Goal: Information Seeking & Learning: Compare options

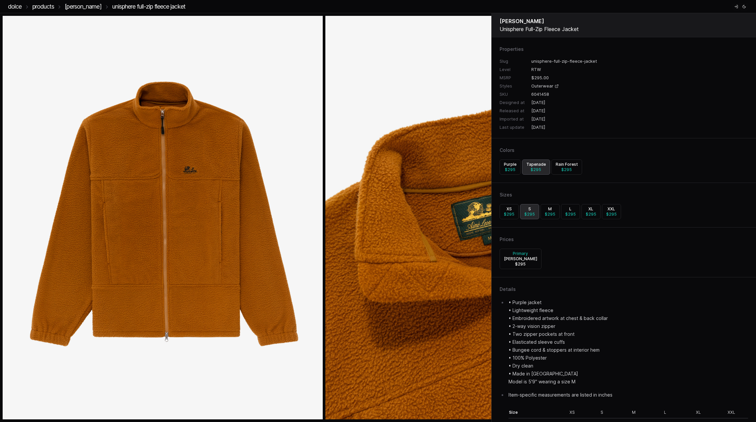
click at [452, 37] on img at bounding box center [486, 217] width 320 height 403
click at [137, 4] on link "Unisphere Full-Zip Fleece Jacket" at bounding box center [148, 6] width 73 height 7
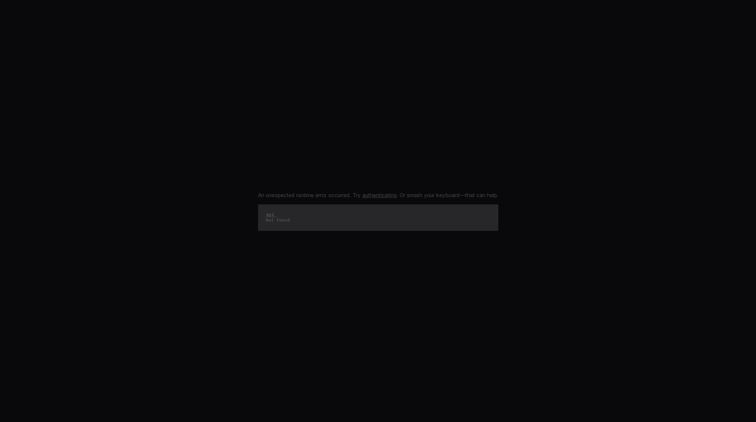
click at [368, 195] on link "authenticating" at bounding box center [380, 195] width 34 height 7
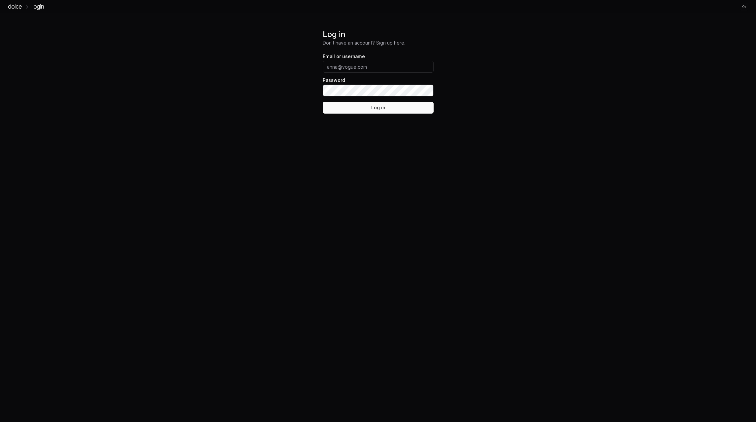
click at [15, 8] on link "DOLCE" at bounding box center [15, 6] width 14 height 7
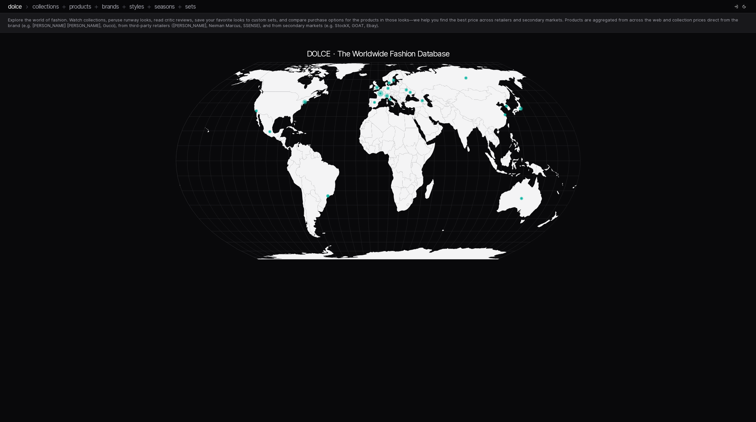
click at [125, 7] on icon at bounding box center [123, 7] width 3 height 0
click at [127, 8] on icon at bounding box center [124, 6] width 5 height 5
click at [117, 6] on link "Brands" at bounding box center [110, 6] width 17 height 7
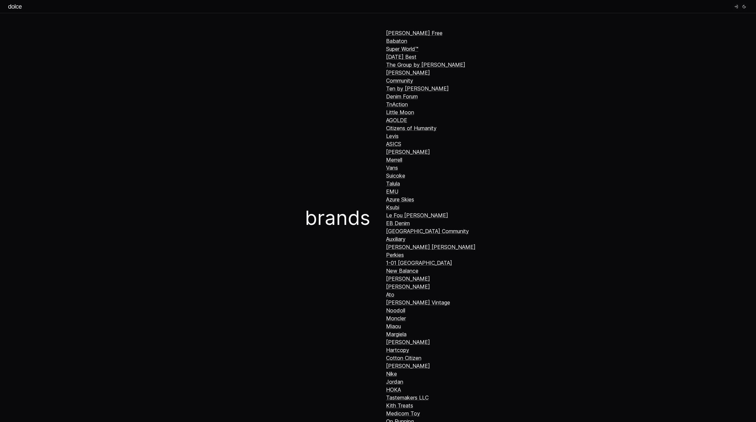
scroll to position [227, 0]
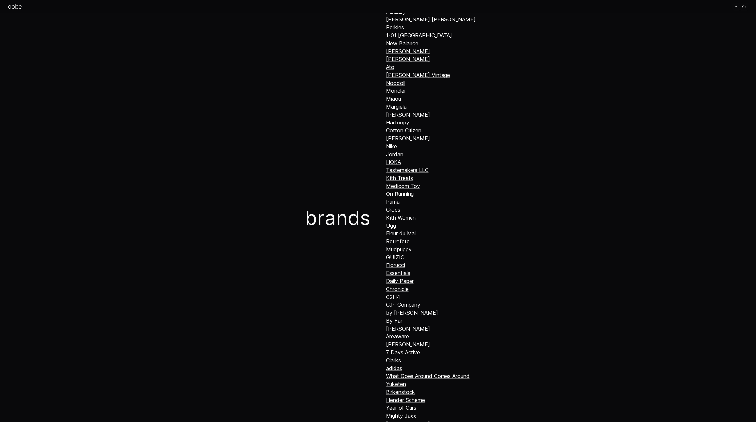
click at [391, 177] on link "Kith Treats" at bounding box center [399, 178] width 27 height 7
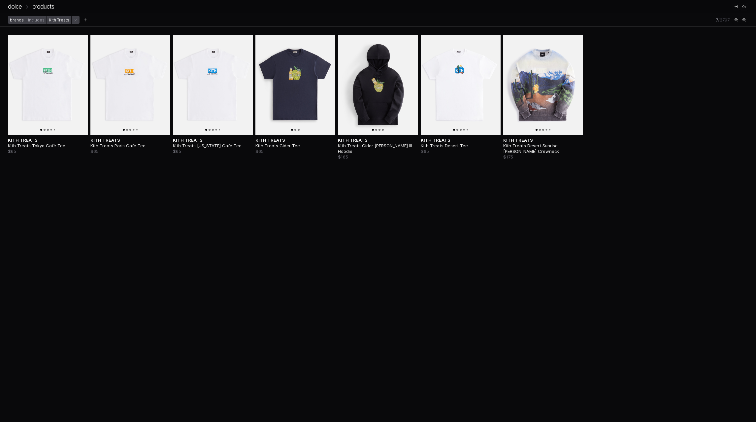
click at [50, 6] on link "Products" at bounding box center [43, 6] width 22 height 7
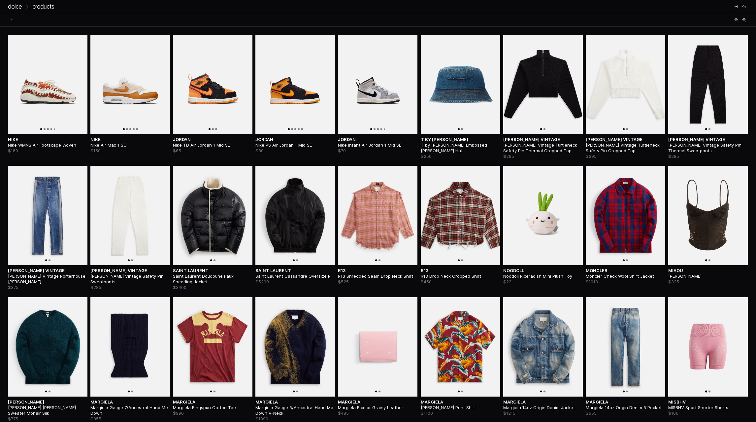
click at [15, 7] on link "DOLCE" at bounding box center [15, 6] width 14 height 7
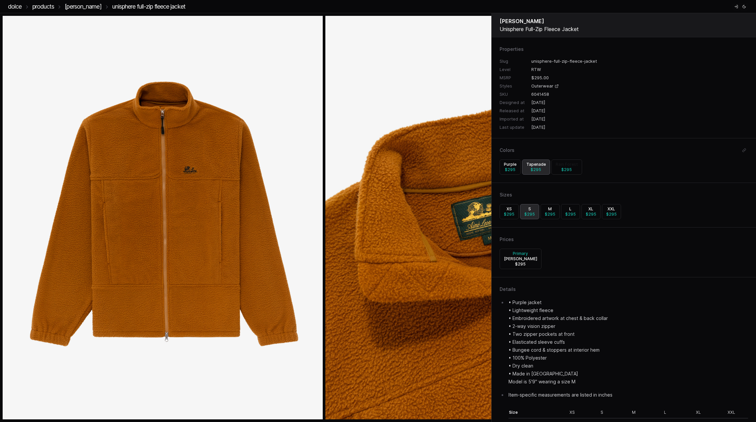
click at [561, 173] on link "Rain Forest $ 295" at bounding box center [567, 166] width 31 height 15
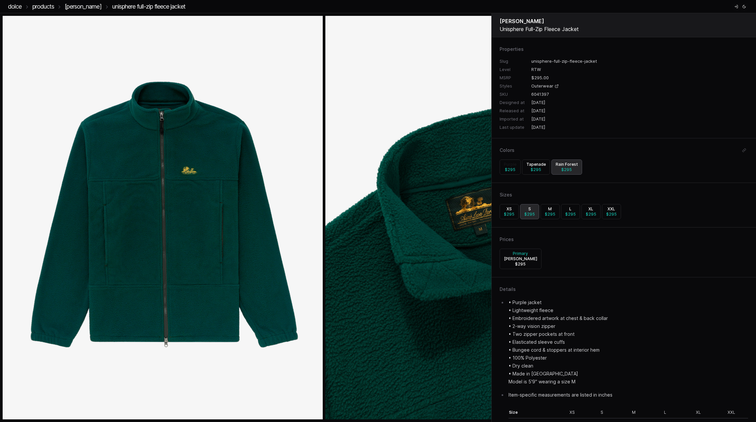
click at [506, 164] on h3 "Purple" at bounding box center [510, 164] width 13 height 5
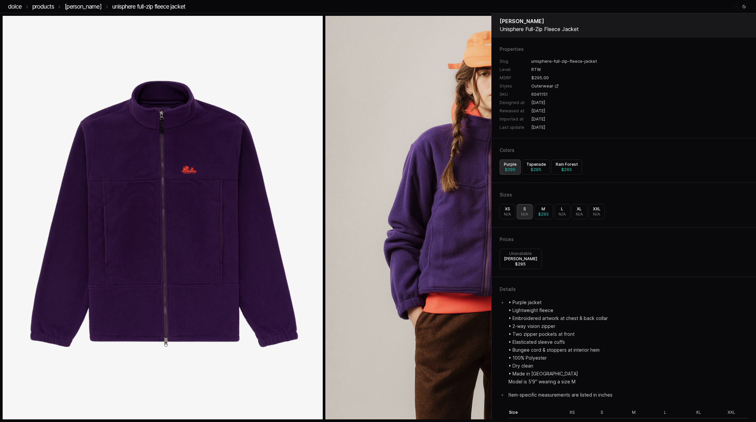
click at [734, 7] on link "Log in" at bounding box center [737, 7] width 8 height 8
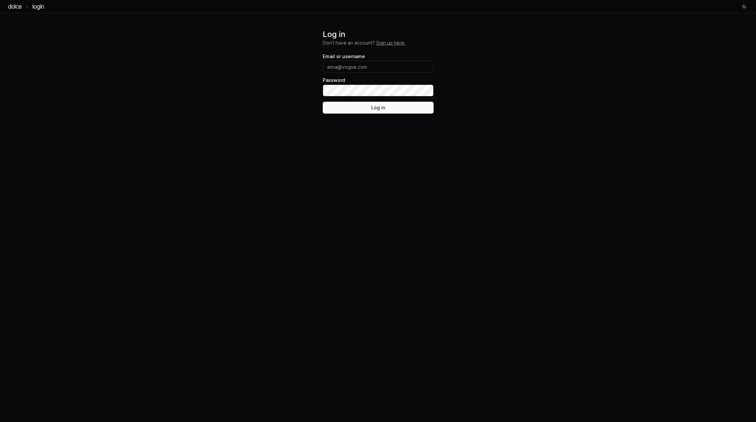
click at [395, 43] on link "Sign up here." at bounding box center [390, 43] width 29 height 6
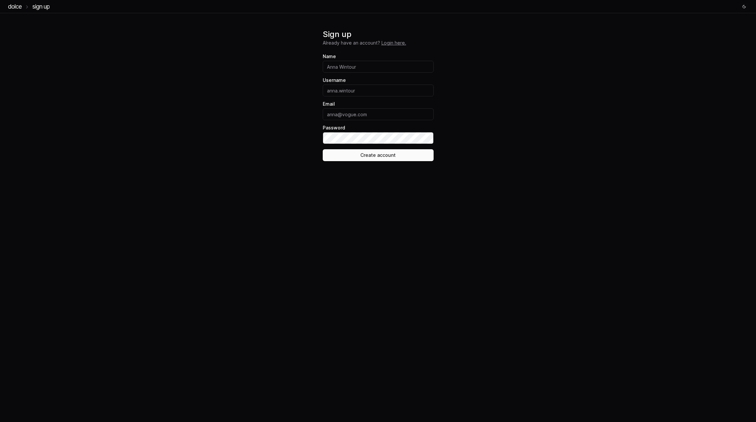
click at [356, 69] on input "Name" at bounding box center [378, 67] width 111 height 12
type input "Davis Schiller"
click at [363, 90] on input "Username" at bounding box center [378, 91] width 111 height 12
type input "djs1j28"
click at [346, 114] on input "Email" at bounding box center [378, 114] width 111 height 12
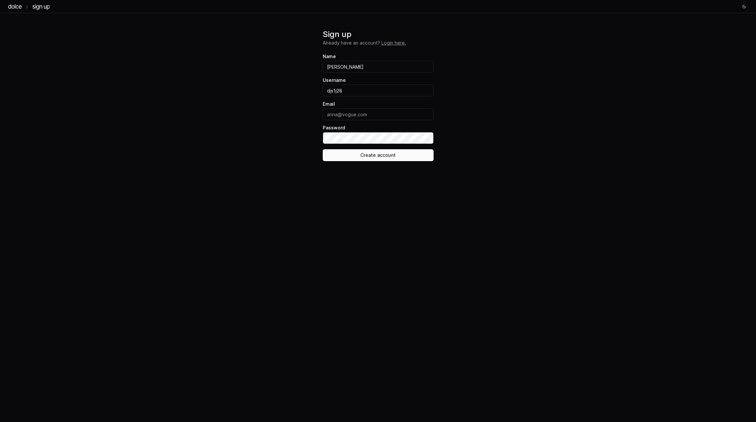
click at [270, 115] on body "DOLCE sign up Sign up Already have an account? Login here. Name Davis Schiller …" at bounding box center [378, 84] width 756 height 169
click at [746, 8] on icon "Toggle theme" at bounding box center [745, 7] width 4 height 4
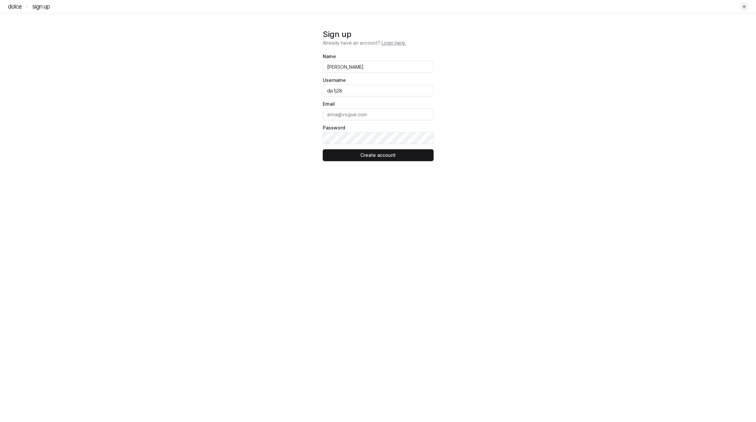
click at [746, 8] on icon "Toggle theme" at bounding box center [745, 7] width 4 height 4
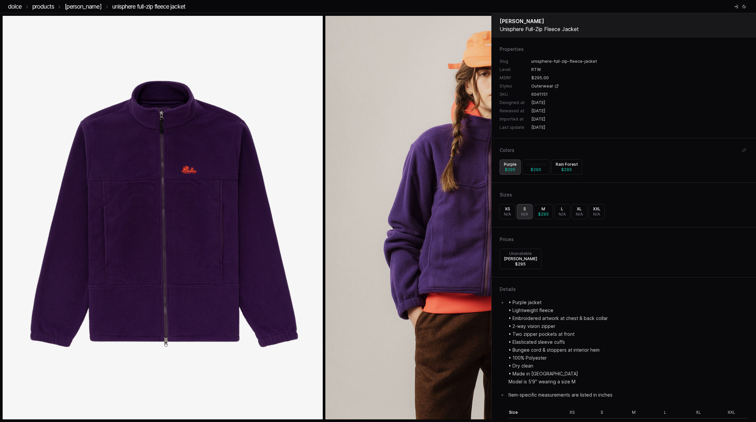
click at [539, 167] on span "$ 295" at bounding box center [536, 169] width 11 height 5
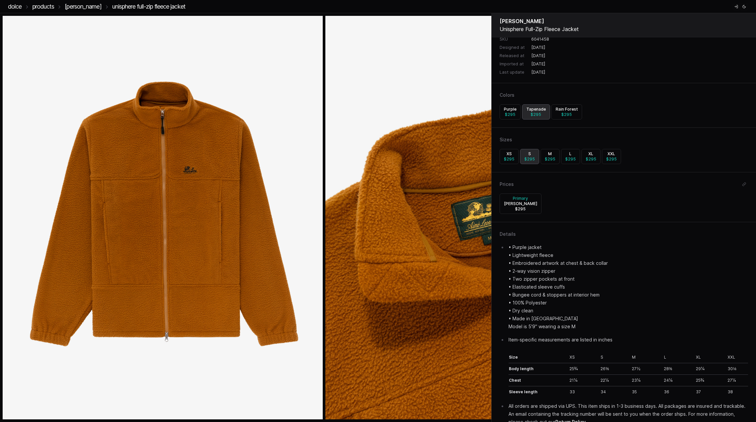
scroll to position [68, 0]
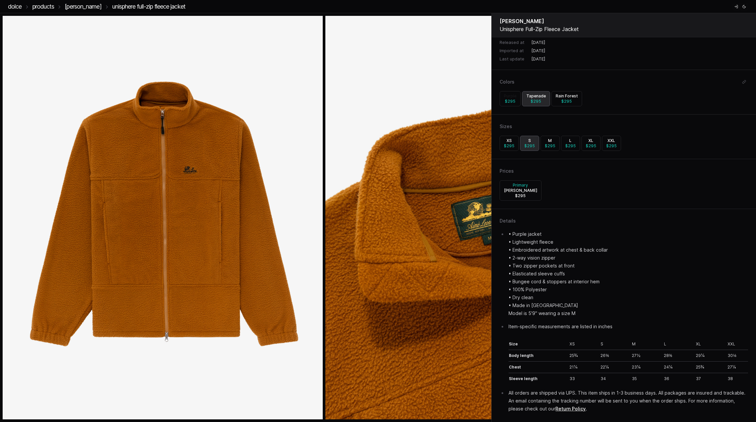
click at [509, 101] on span "$ 295" at bounding box center [510, 101] width 11 height 5
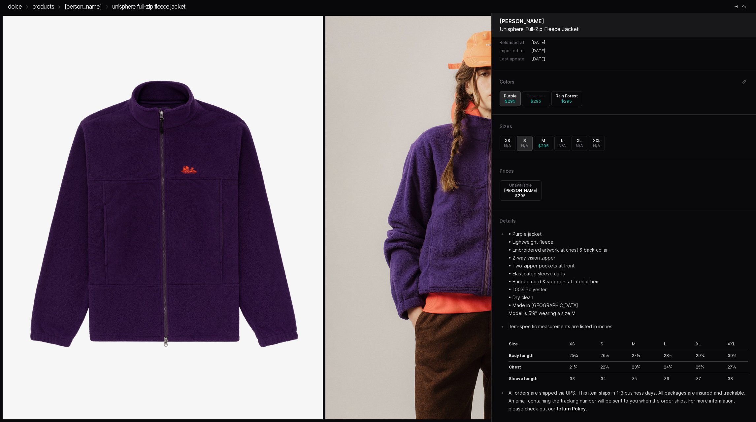
click at [535, 102] on span "$ 295" at bounding box center [536, 101] width 11 height 5
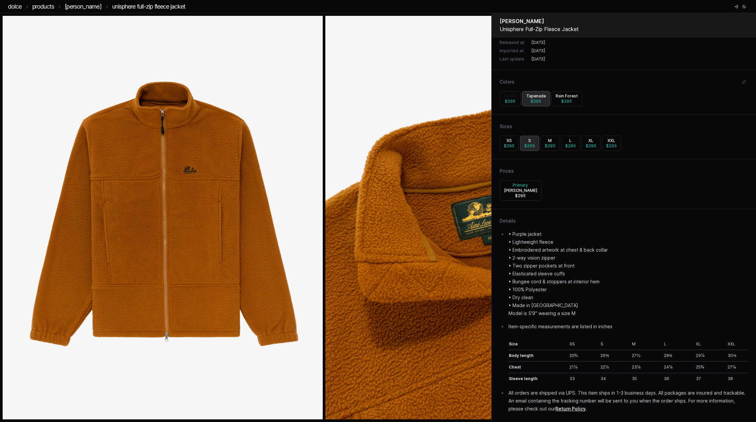
click at [514, 99] on span "$ 295" at bounding box center [510, 101] width 11 height 5
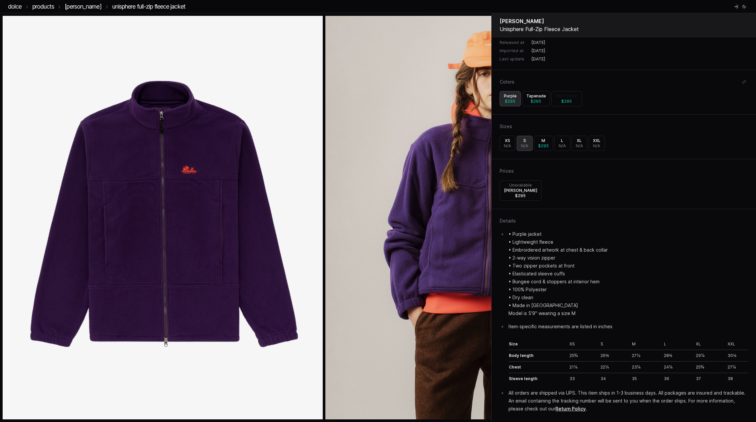
click at [565, 100] on span "$ 295" at bounding box center [567, 101] width 11 height 5
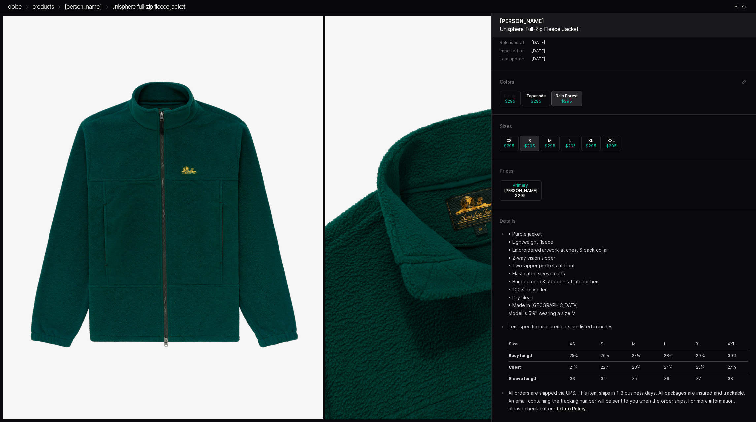
click at [515, 98] on h3 "Purple" at bounding box center [510, 95] width 13 height 5
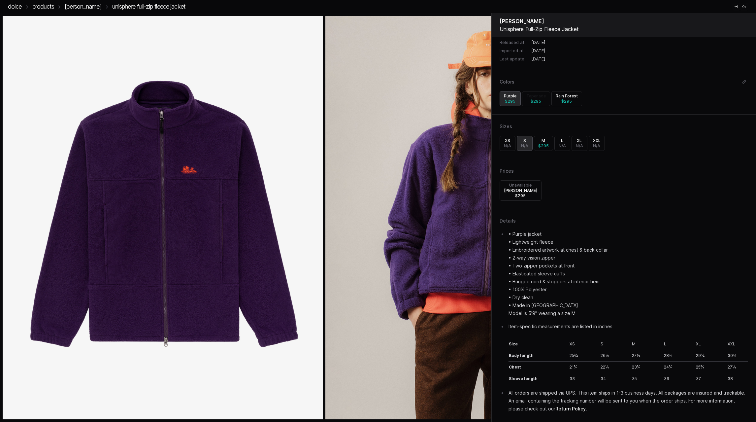
click at [532, 100] on span "$ 295" at bounding box center [536, 101] width 11 height 5
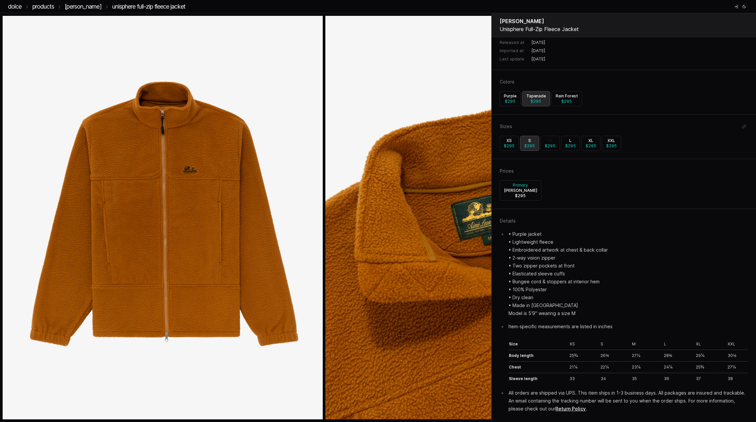
click at [556, 140] on link "M $ 295" at bounding box center [550, 143] width 19 height 15
click at [521, 190] on h3 "[PERSON_NAME]" at bounding box center [520, 190] width 33 height 5
click at [84, 6] on link "[PERSON_NAME]" at bounding box center [83, 6] width 37 height 7
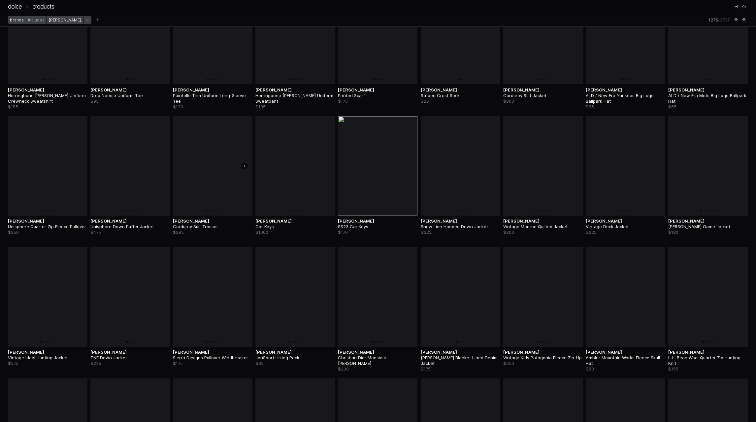
scroll to position [363, 0]
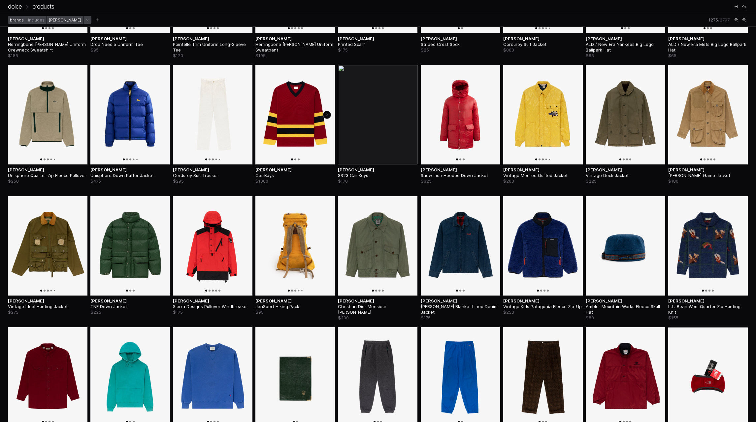
click at [288, 112] on img at bounding box center [296, 114] width 80 height 99
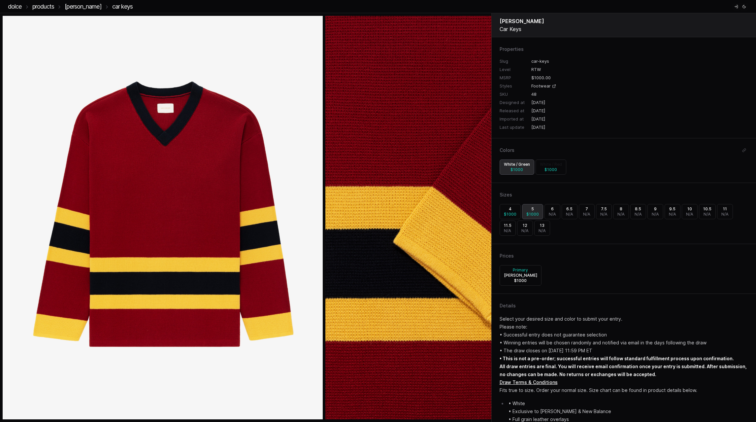
click at [548, 163] on h3 "White / Red" at bounding box center [551, 164] width 22 height 5
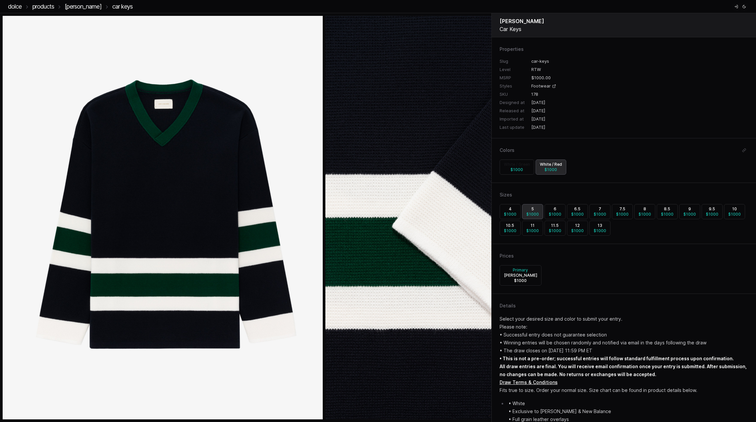
click at [512, 165] on h3 "White / Green" at bounding box center [517, 164] width 26 height 5
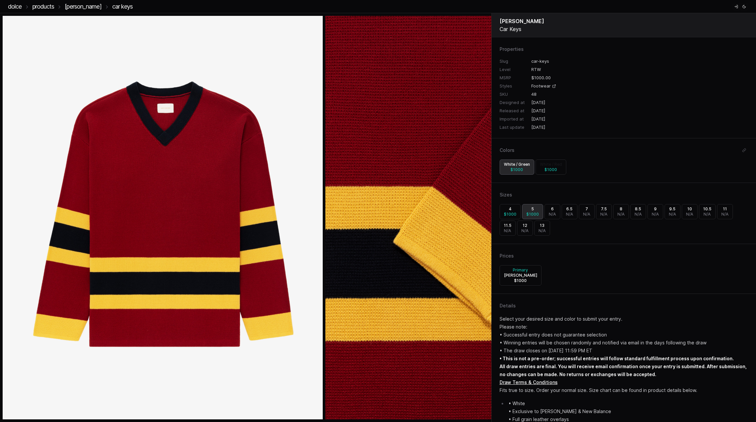
click at [553, 170] on span "$ 1000" at bounding box center [551, 169] width 13 height 5
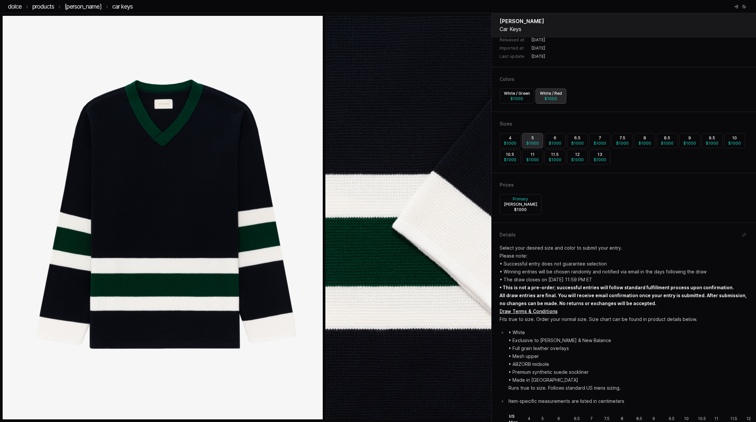
scroll to position [99, 0]
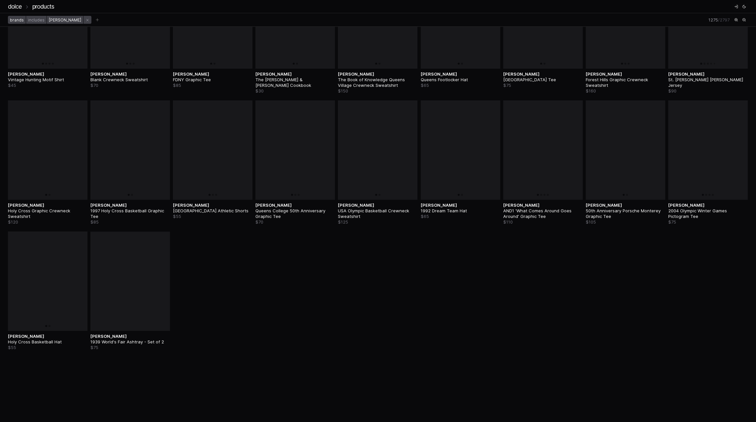
scroll to position [991, 0]
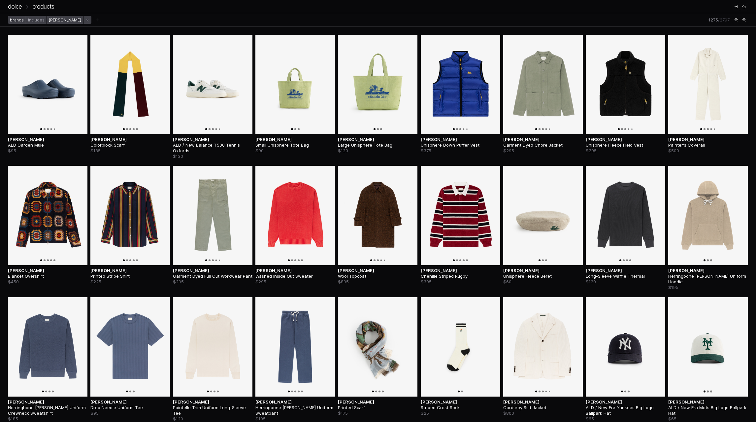
click at [95, 21] on icon "Add filter" at bounding box center [97, 19] width 5 height 5
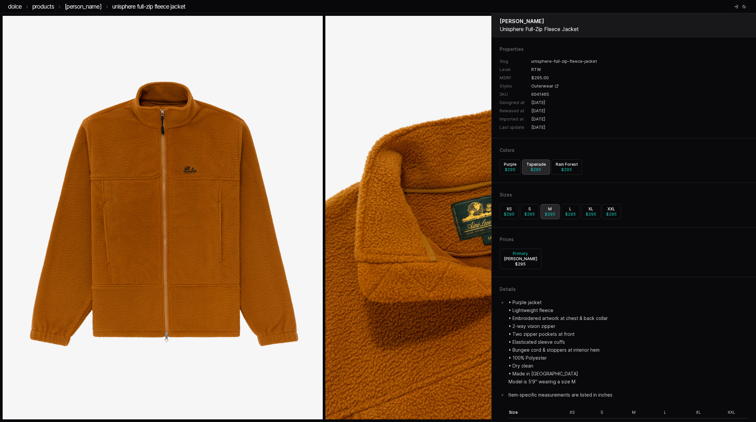
click at [77, 7] on link "[PERSON_NAME]" at bounding box center [83, 6] width 37 height 7
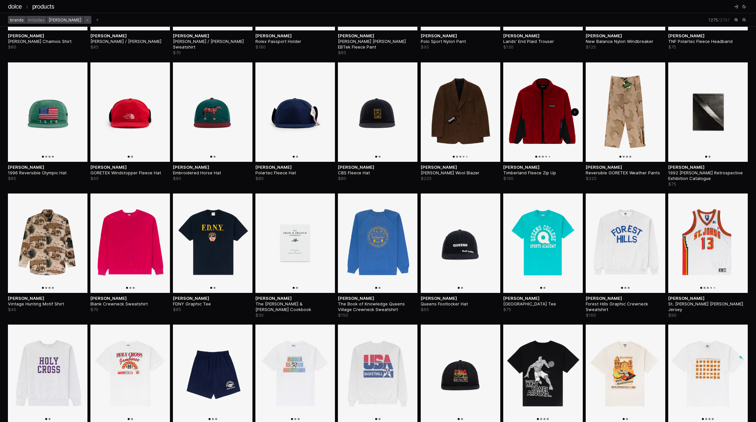
scroll to position [1090, 0]
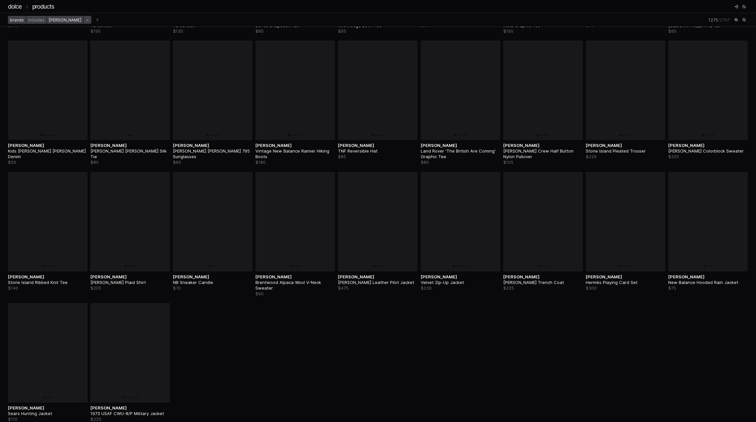
scroll to position [1717, 0]
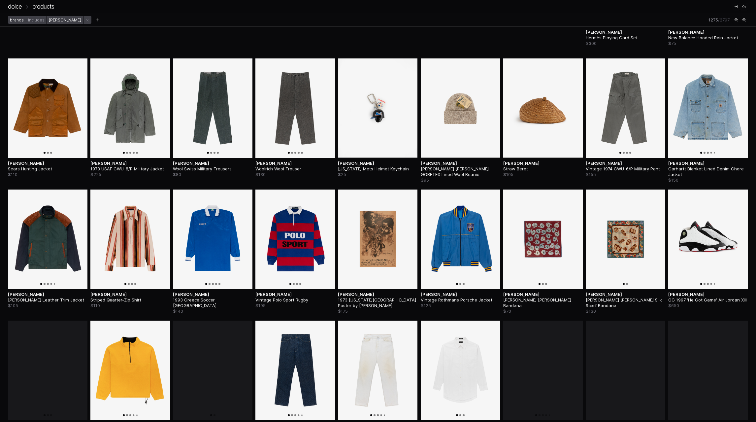
scroll to position [1981, 0]
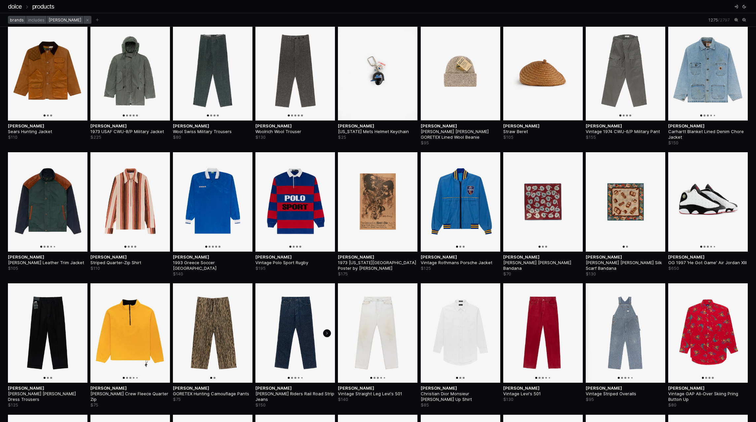
scroll to position [2245, 0]
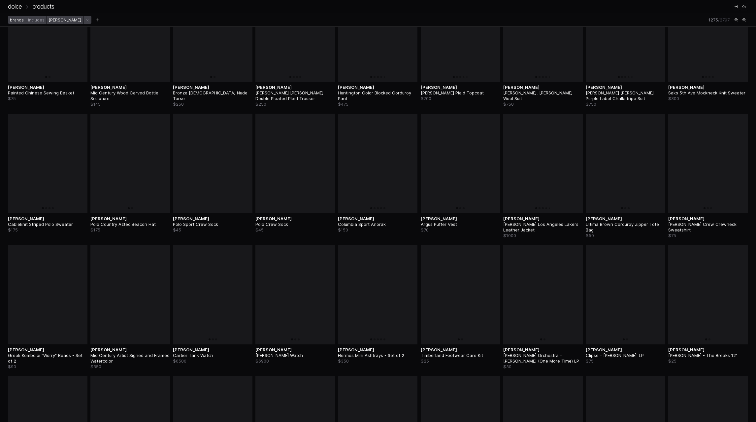
scroll to position [3104, 0]
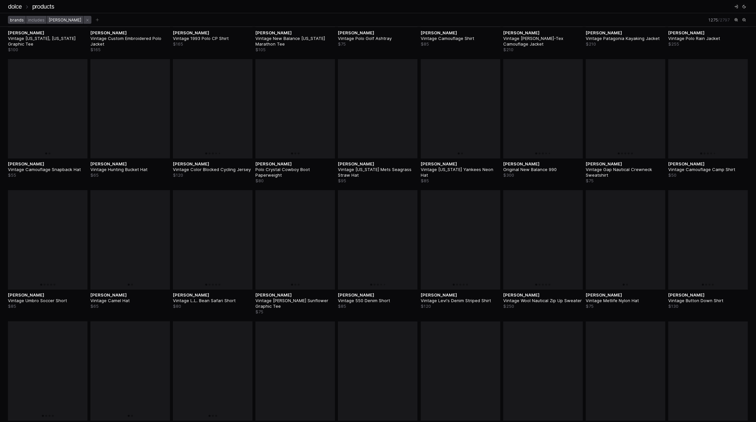
scroll to position [4061, 0]
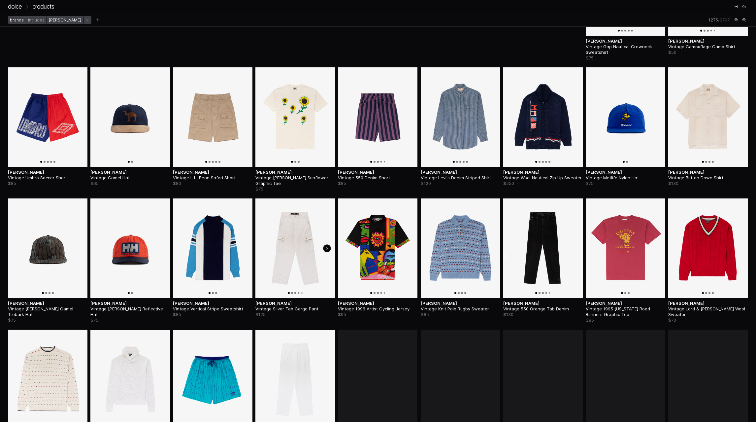
scroll to position [4292, 0]
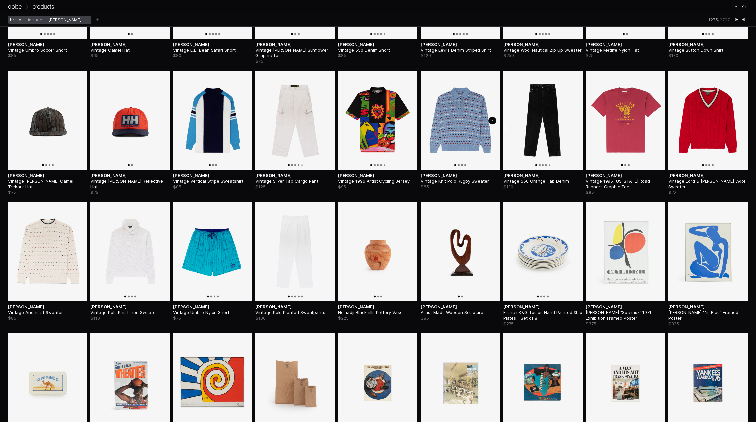
click at [450, 128] on img at bounding box center [461, 120] width 80 height 99
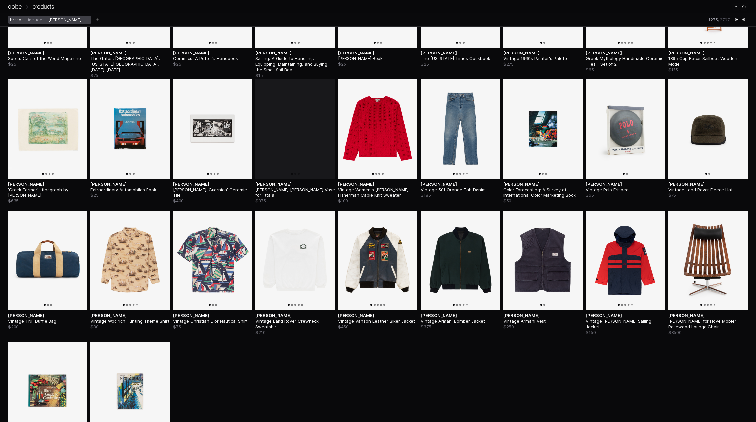
scroll to position [4854, 0]
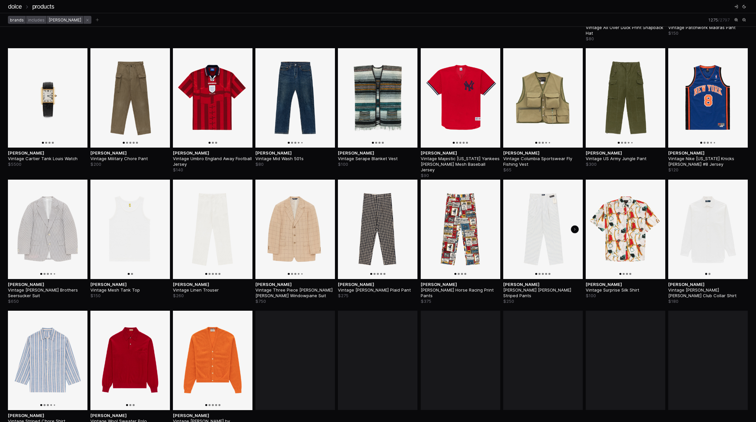
scroll to position [5382, 0]
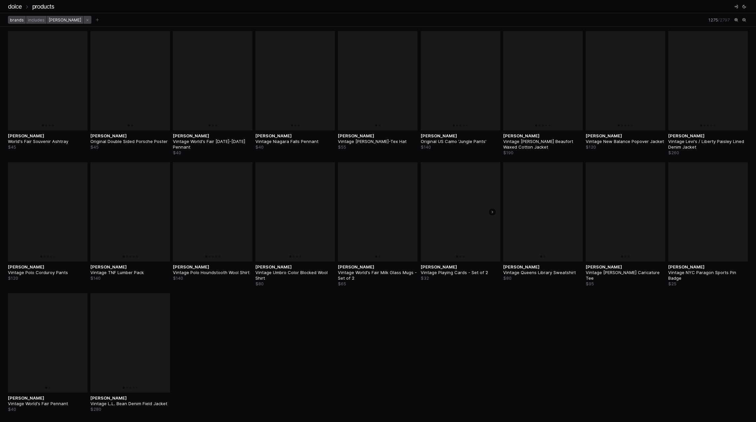
scroll to position [6174, 0]
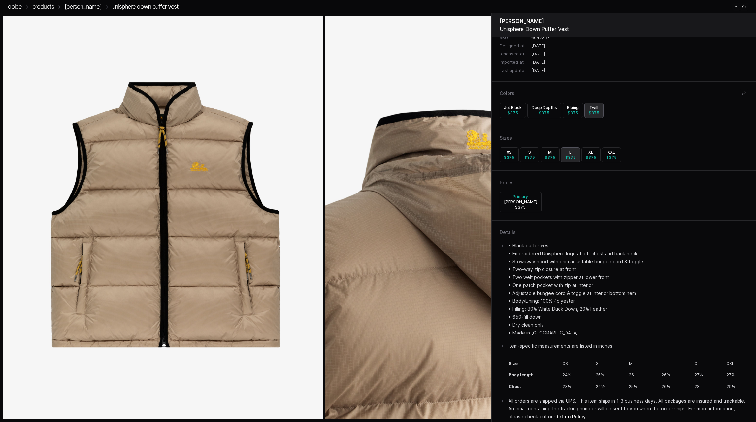
scroll to position [65, 0]
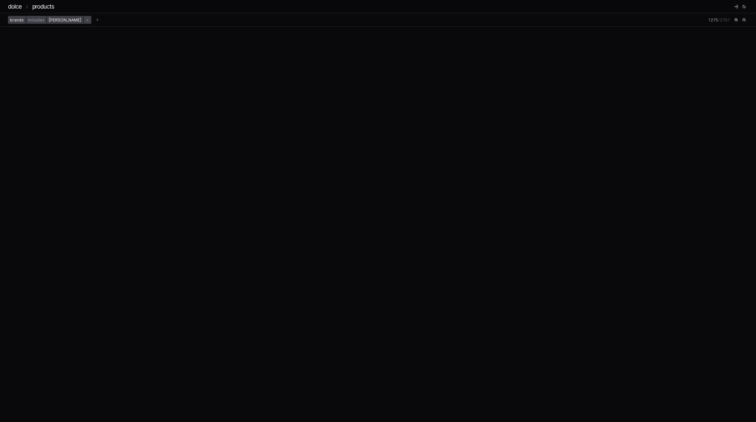
scroll to position [5666, 0]
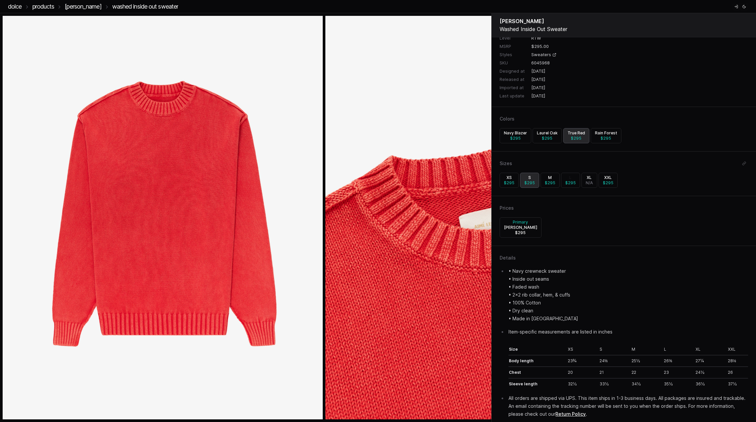
scroll to position [37, 0]
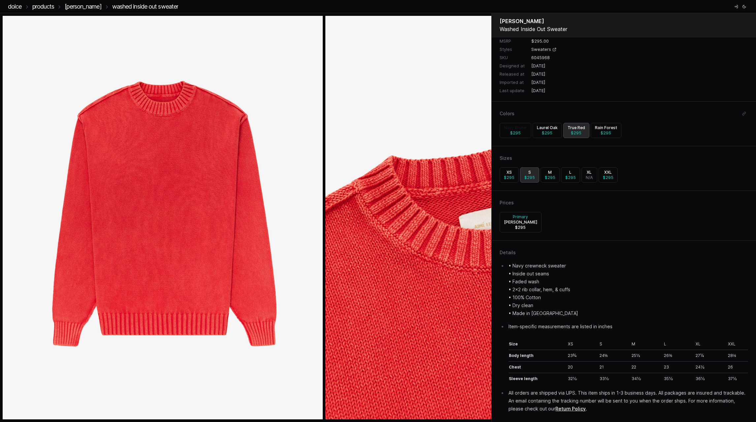
click at [518, 127] on h3 "Navy Blazer" at bounding box center [515, 127] width 23 height 5
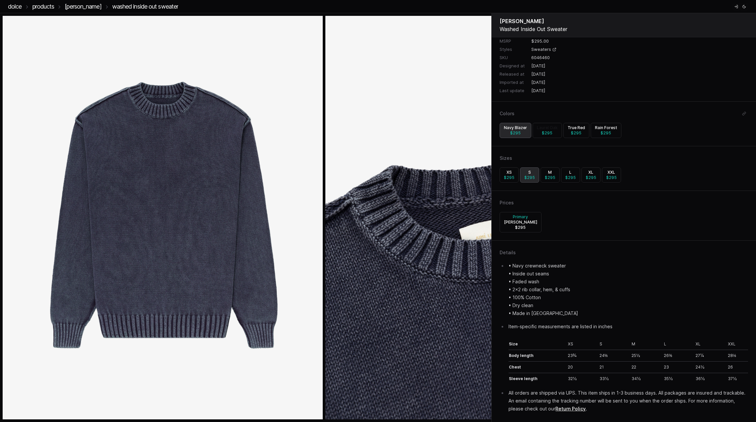
click at [547, 130] on h3 "Laurel Oak" at bounding box center [547, 127] width 21 height 5
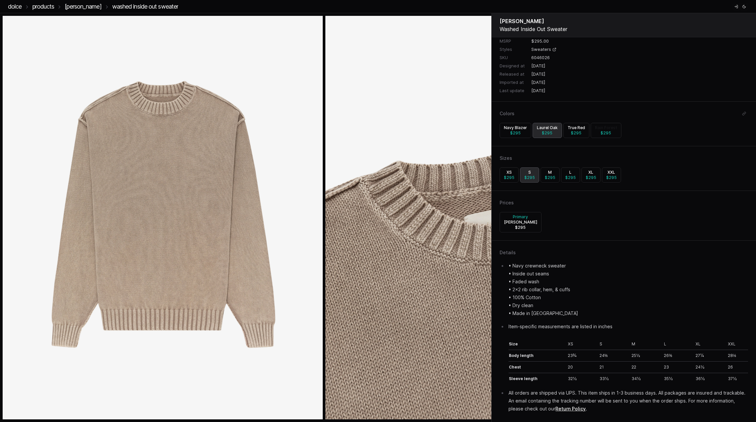
click at [602, 127] on h3 "Rain Forest" at bounding box center [606, 127] width 22 height 5
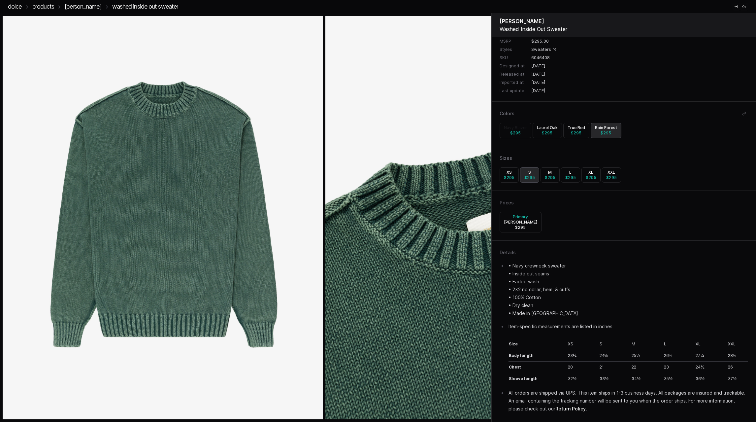
click at [524, 130] on link "Navy Blazer $ 295" at bounding box center [516, 130] width 32 height 15
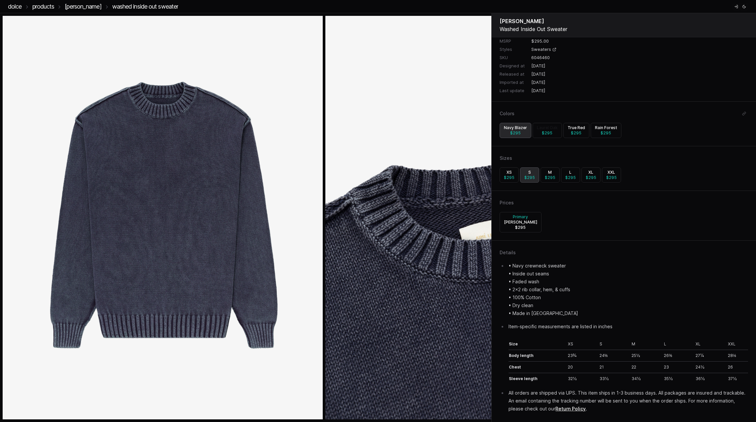
click at [555, 129] on h3 "Laurel Oak" at bounding box center [547, 127] width 21 height 5
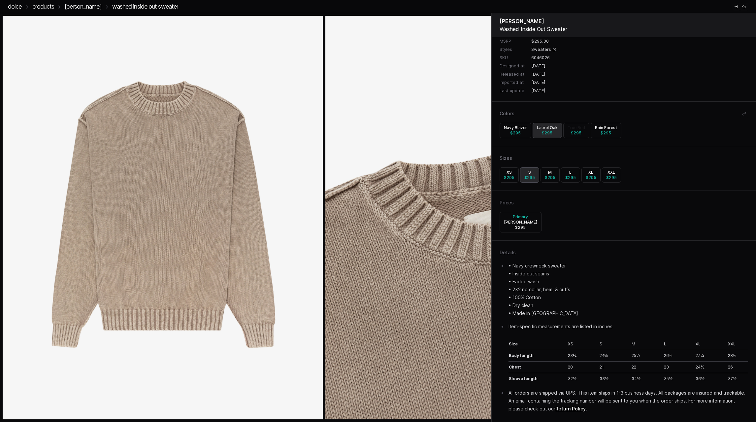
click at [570, 129] on h3 "True Red" at bounding box center [576, 127] width 17 height 5
